Goal: Understand process/instructions: Learn how to perform a task or action

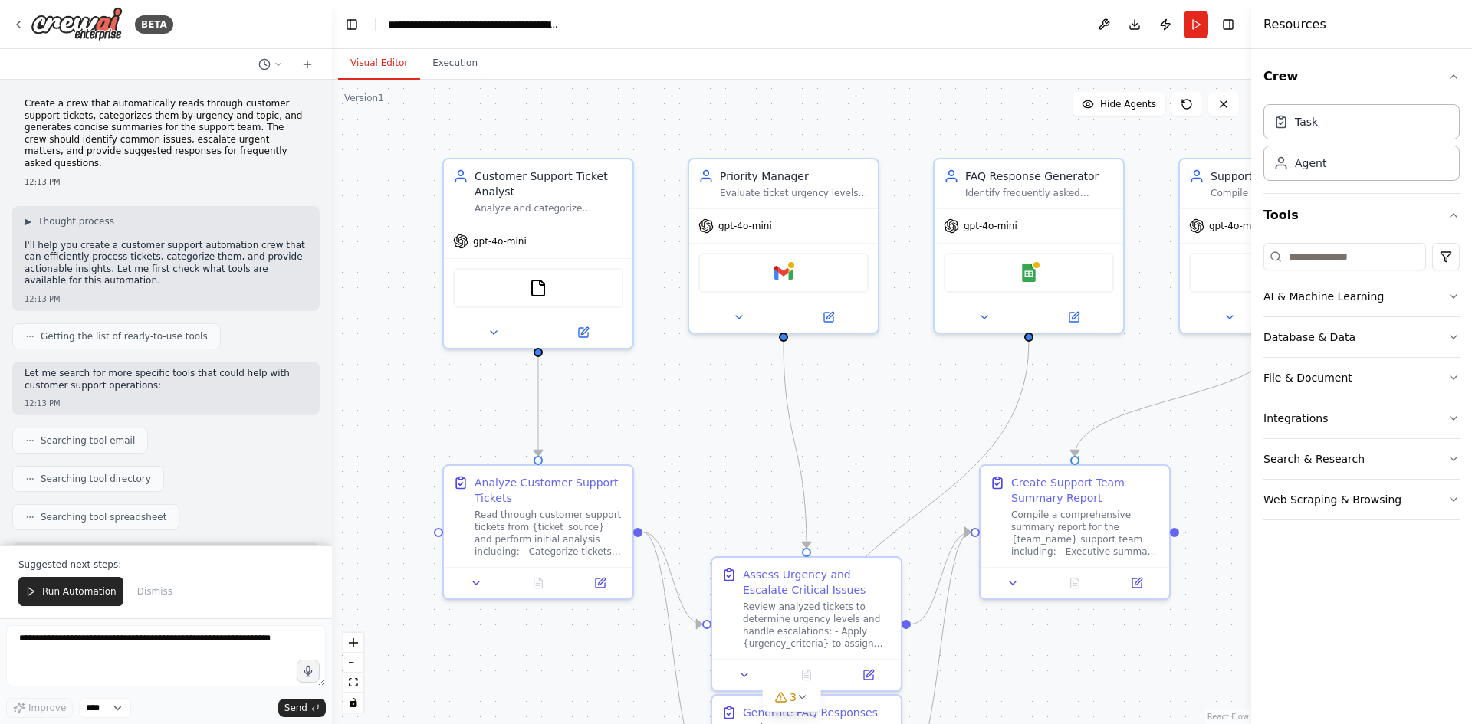
scroll to position [1448, 0]
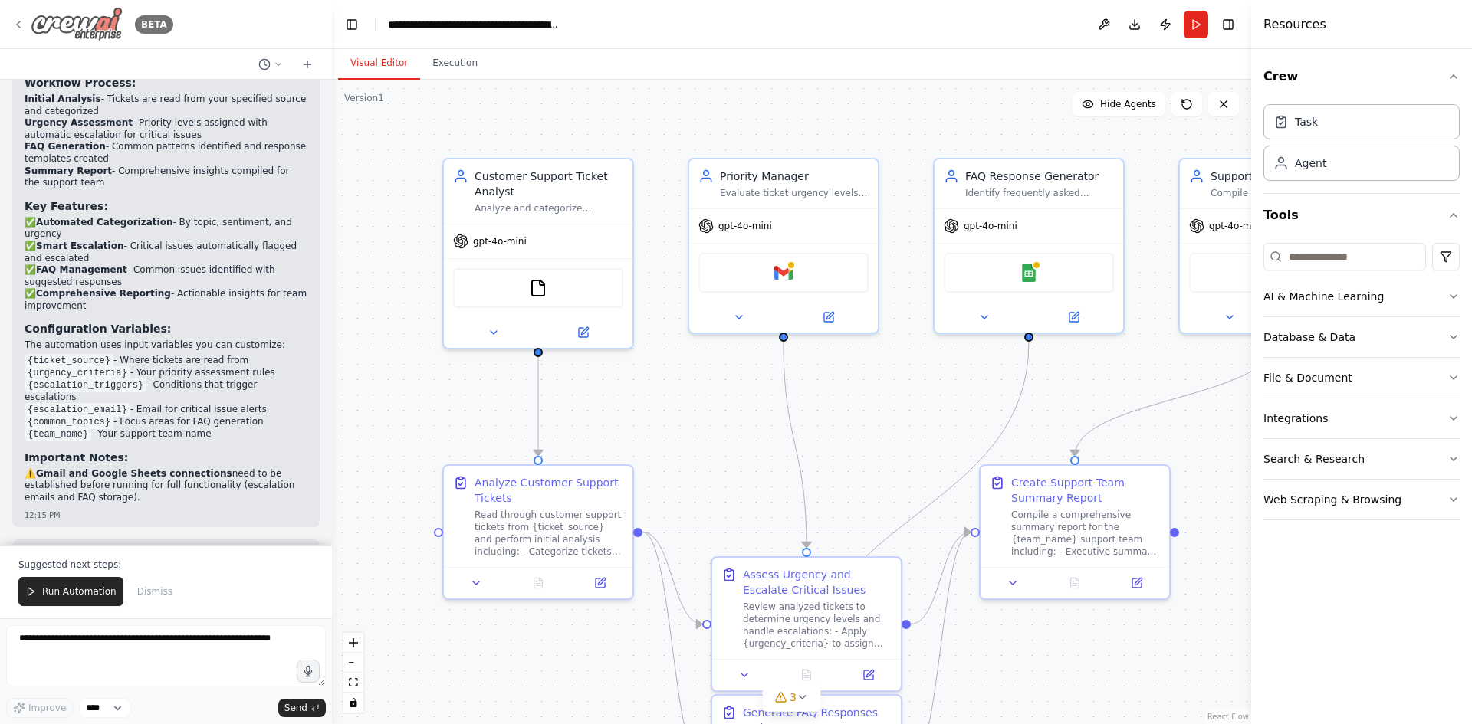
click at [89, 25] on img at bounding box center [77, 24] width 92 height 34
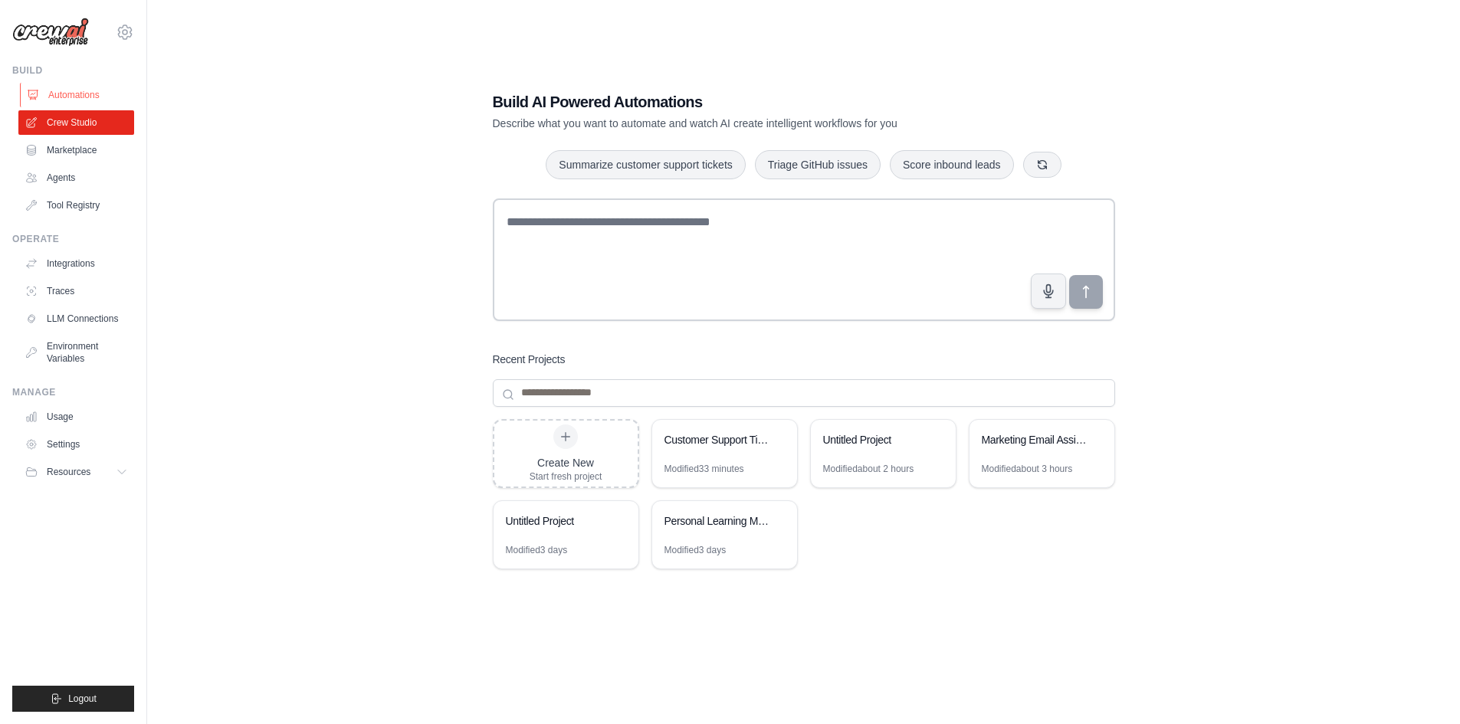
click at [91, 97] on link "Automations" at bounding box center [78, 95] width 116 height 25
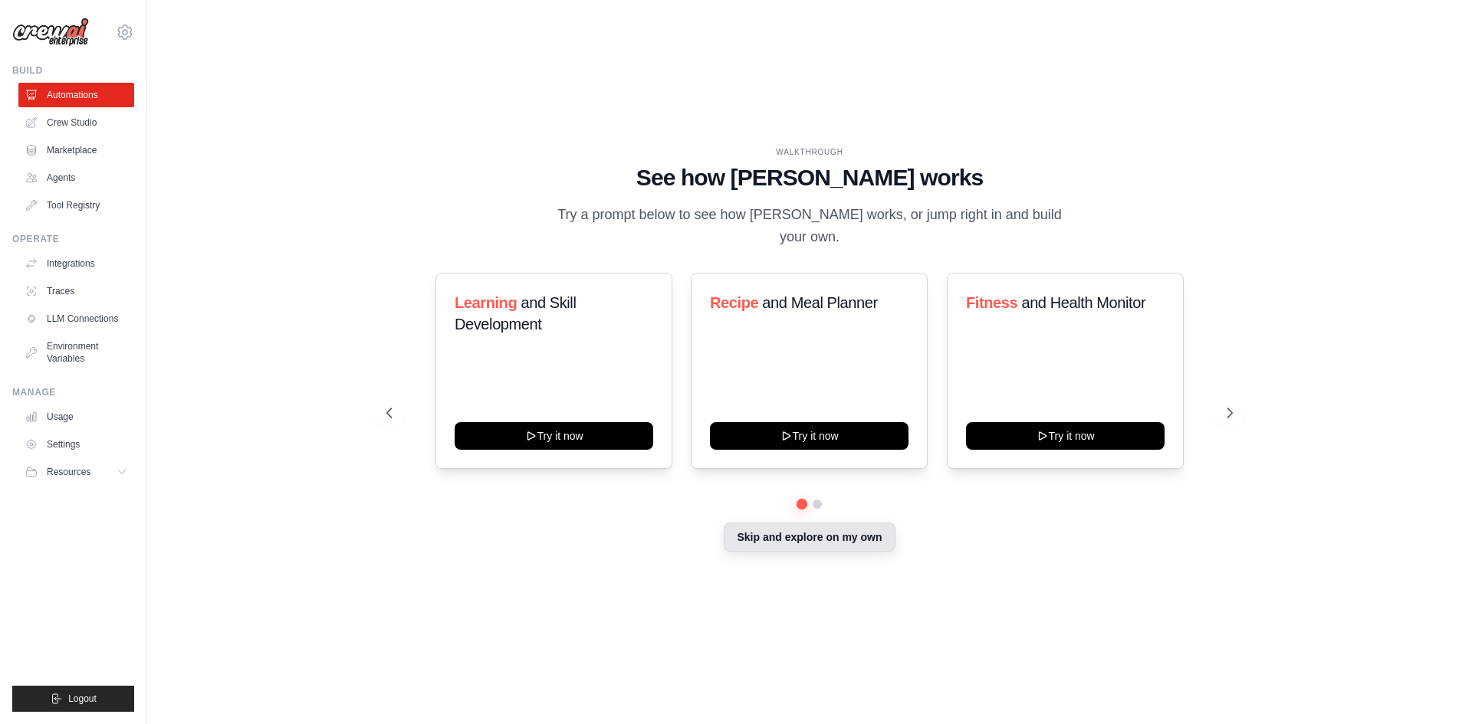
click at [812, 525] on button "Skip and explore on my own" at bounding box center [809, 537] width 171 height 29
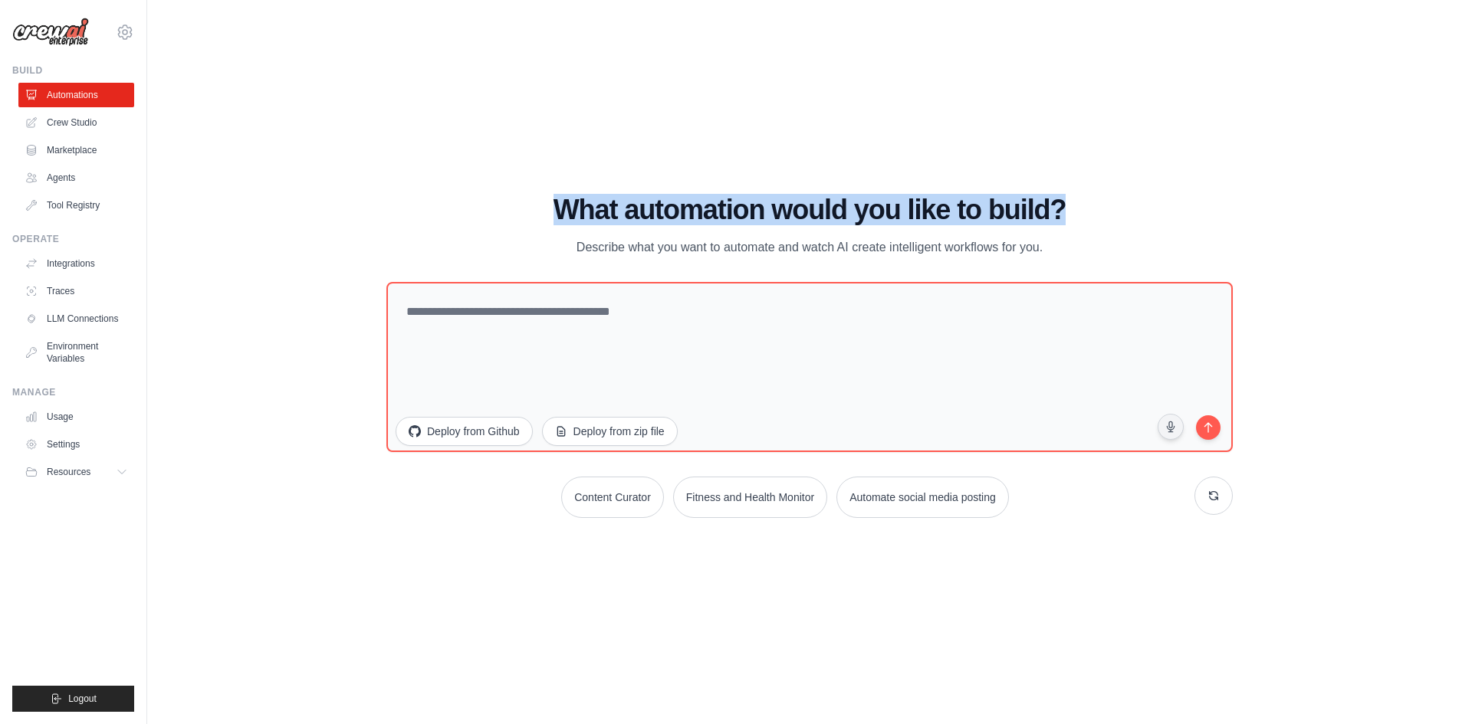
drag, startPoint x: 541, startPoint y: 197, endPoint x: 1132, endPoint y: 158, distance: 592.3
click at [1132, 158] on div "WALKTHROUGH See how [PERSON_NAME] works Try a prompt below to see how [PERSON_N…" at bounding box center [810, 362] width 1276 height 694
copy h1 "What automation would you like to build?"
